Goal: Task Accomplishment & Management: Use online tool/utility

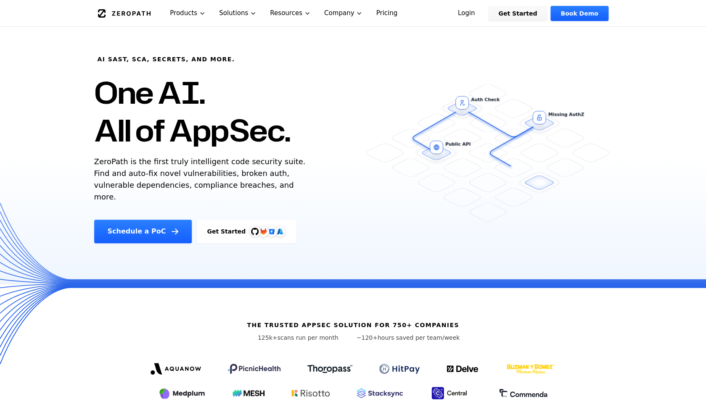
scroll to position [17, 0]
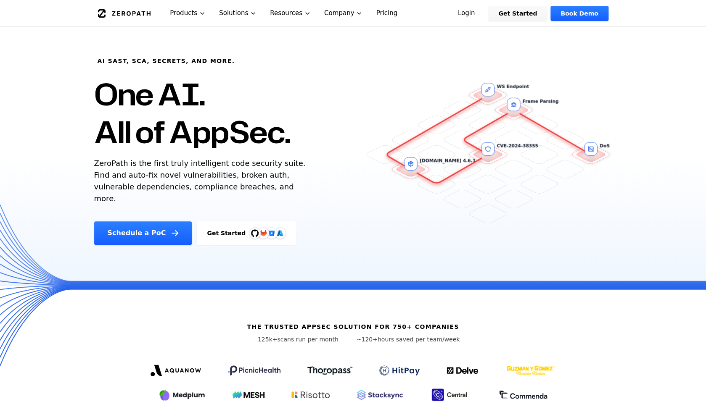
click at [224, 230] on link "Get Started" at bounding box center [246, 234] width 99 height 24
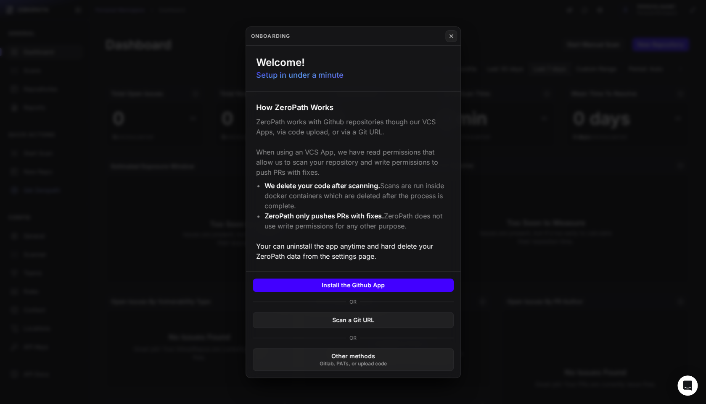
click at [375, 285] on button "Install the Github App" at bounding box center [353, 285] width 201 height 13
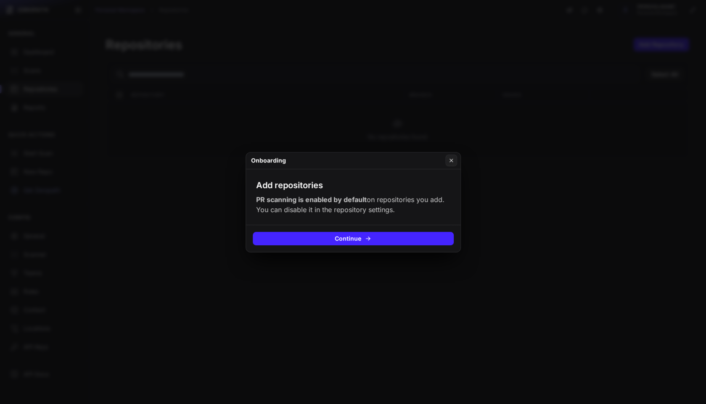
click at [395, 237] on button "Continue" at bounding box center [353, 238] width 201 height 13
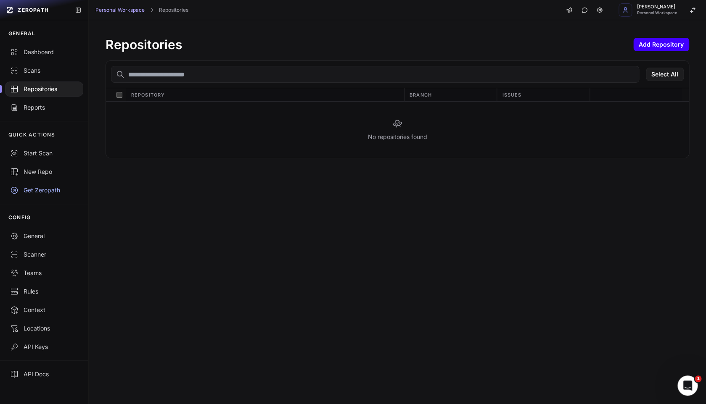
click at [662, 47] on button "Add Repository" at bounding box center [661, 44] width 56 height 13
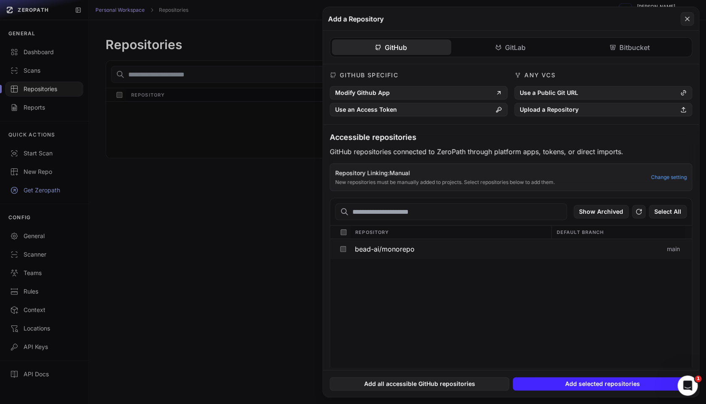
click at [444, 250] on button "bead-ai/monorepo" at bounding box center [450, 249] width 201 height 20
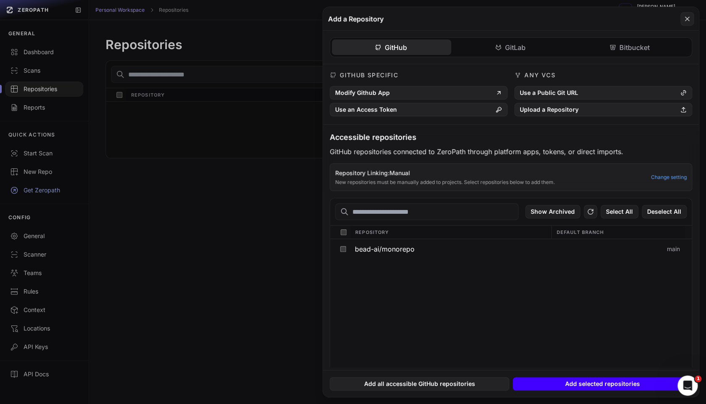
click at [619, 386] on button "Add selected repositories" at bounding box center [603, 384] width 180 height 13
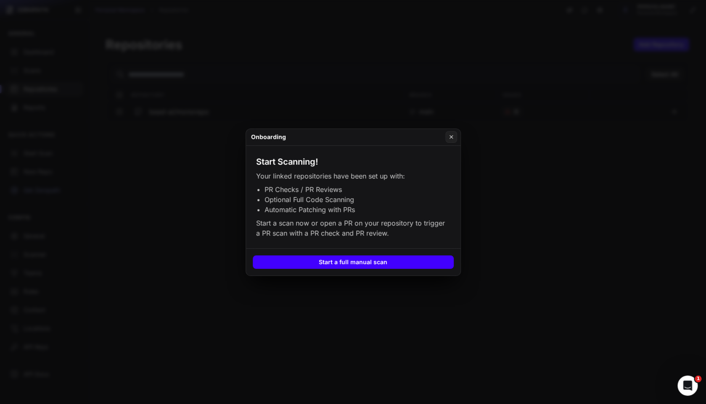
click at [389, 263] on button "Start a full manual scan" at bounding box center [353, 262] width 201 height 13
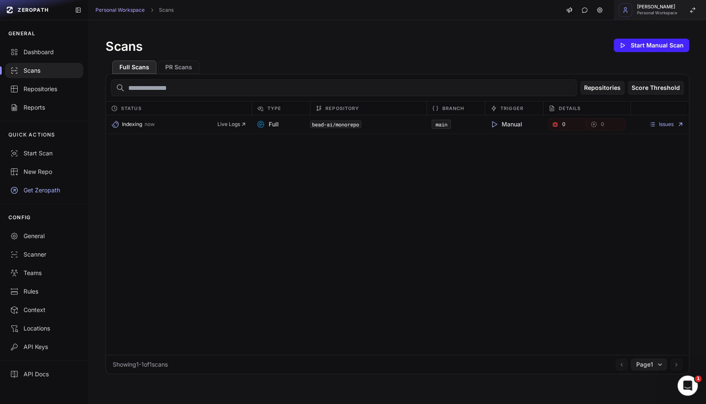
click at [653, 15] on span "Personal Workspace" at bounding box center [657, 13] width 40 height 4
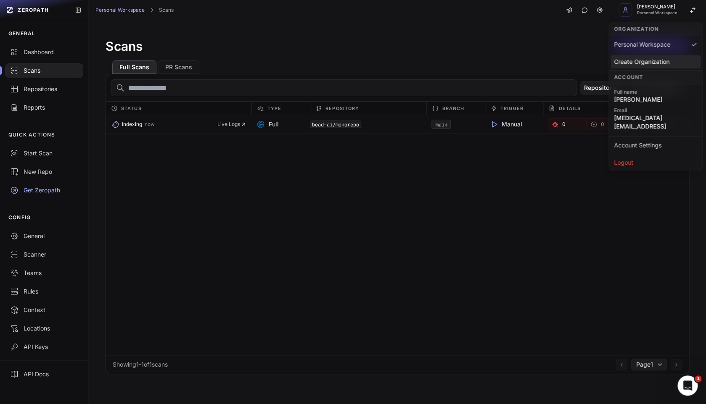
click at [646, 63] on div "Create Organization" at bounding box center [655, 61] width 90 height 13
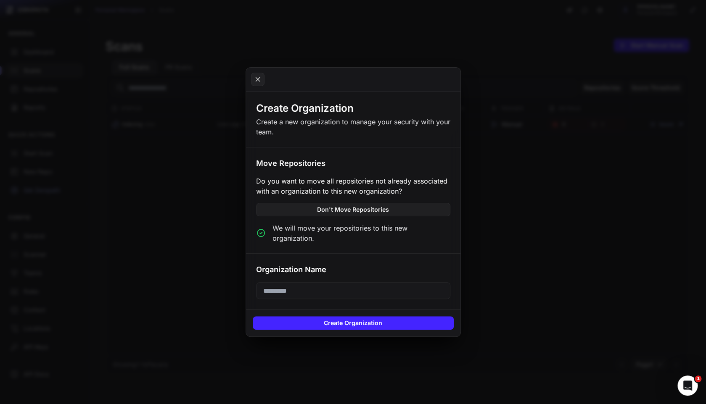
click at [342, 287] on input "text" at bounding box center [353, 291] width 194 height 17
type input "**********"
click at [359, 320] on button "Create Organization" at bounding box center [353, 323] width 201 height 13
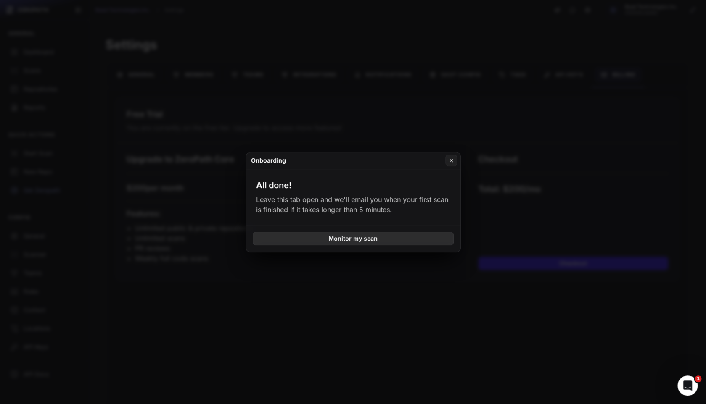
click at [391, 235] on button "Monitor my scan" at bounding box center [353, 238] width 201 height 13
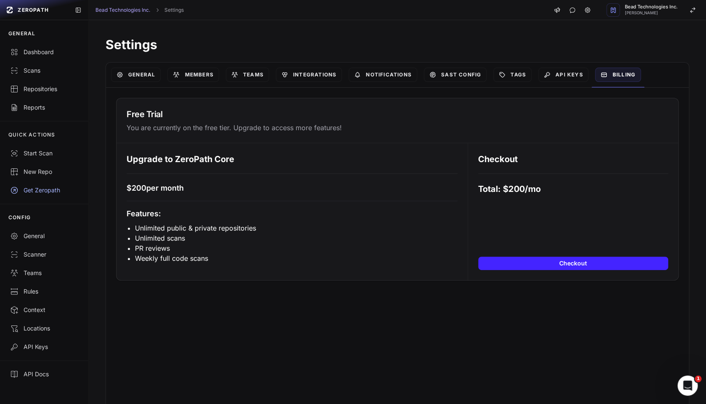
click at [243, 126] on p "You are currently on the free tier. Upgrade to access more features!" at bounding box center [398, 128] width 542 height 10
click at [260, 128] on p "You are currently on the free tier. Upgrade to access more features!" at bounding box center [398, 128] width 542 height 10
click at [126, 72] on link "General" at bounding box center [136, 75] width 50 height 14
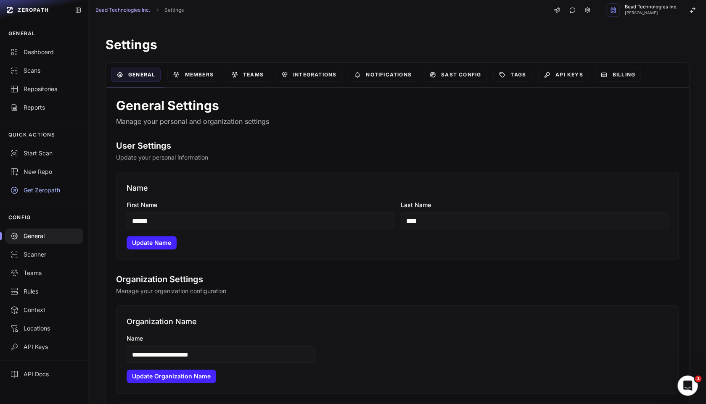
click at [195, 82] on div "Members" at bounding box center [193, 75] width 58 height 25
click at [195, 79] on link "Members" at bounding box center [192, 75] width 51 height 14
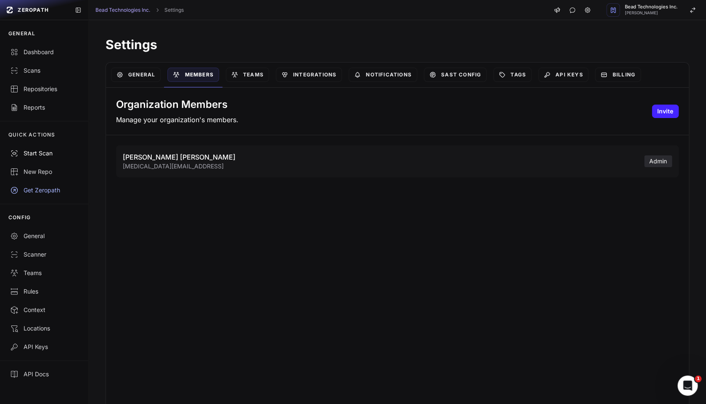
click at [33, 157] on div "Start Scan" at bounding box center [44, 153] width 68 height 8
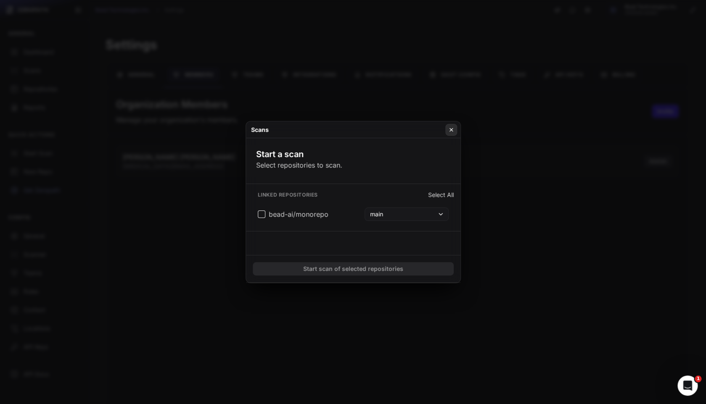
click at [452, 130] on icon at bounding box center [451, 130] width 6 height 7
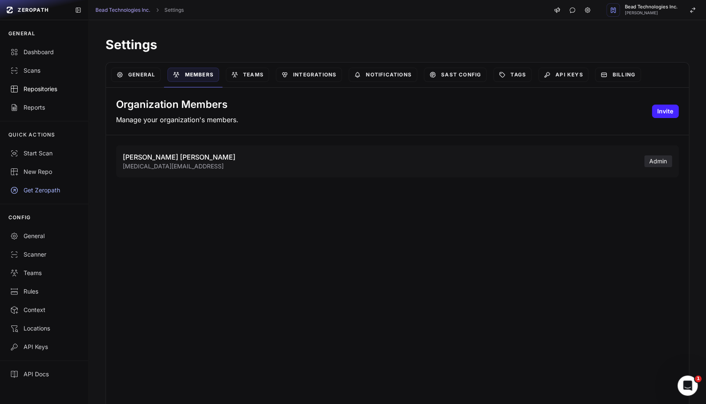
click at [30, 88] on div "Repositories" at bounding box center [44, 89] width 68 height 8
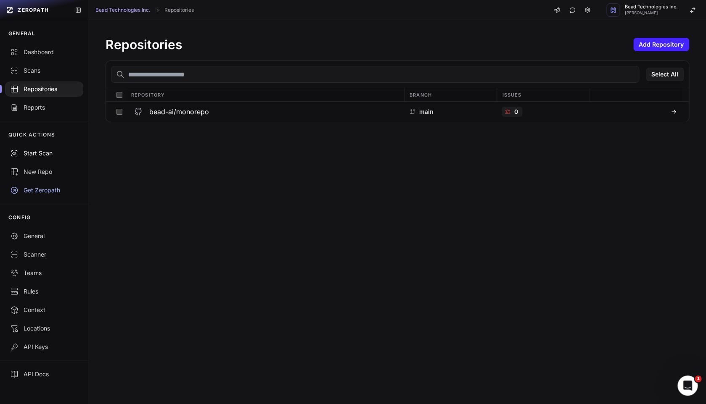
click at [45, 151] on div "Start Scan" at bounding box center [44, 153] width 68 height 8
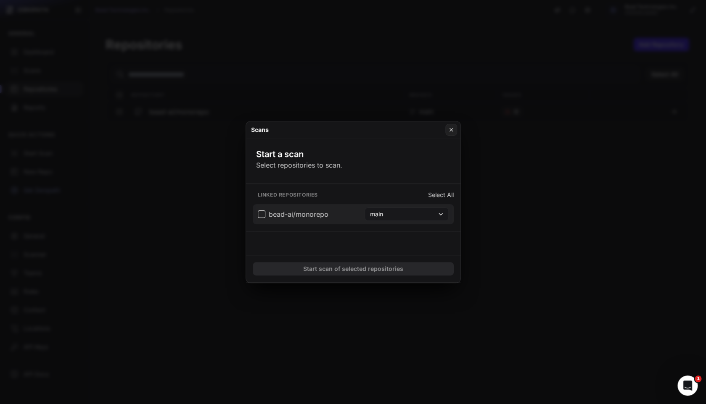
click at [264, 216] on span "bead-ai/monorepo" at bounding box center [293, 214] width 71 height 10
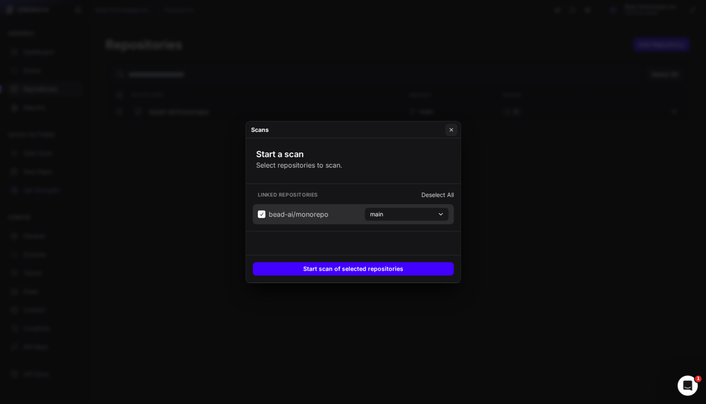
click at [382, 269] on button "Start scan of selected repositories" at bounding box center [353, 268] width 201 height 13
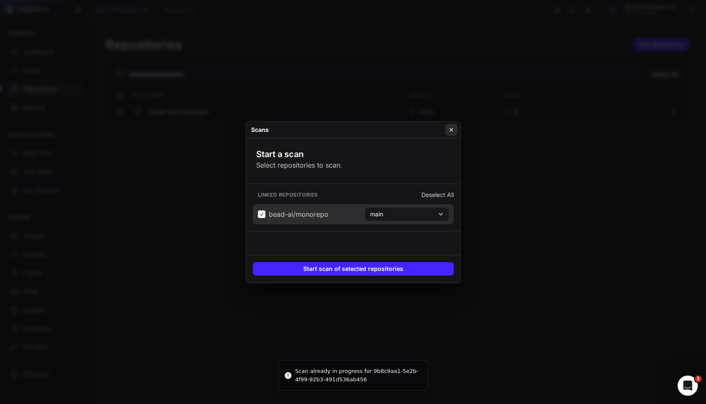
click at [451, 133] on button at bounding box center [451, 130] width 12 height 12
